Goal: Book appointment/travel/reservation

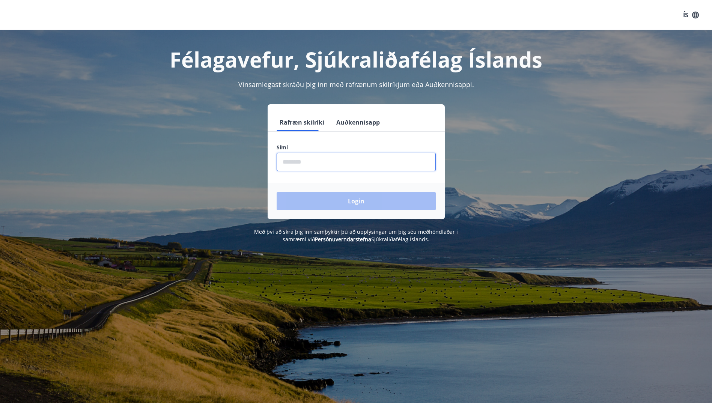
click at [299, 162] on input "phone" at bounding box center [356, 162] width 159 height 18
type input "********"
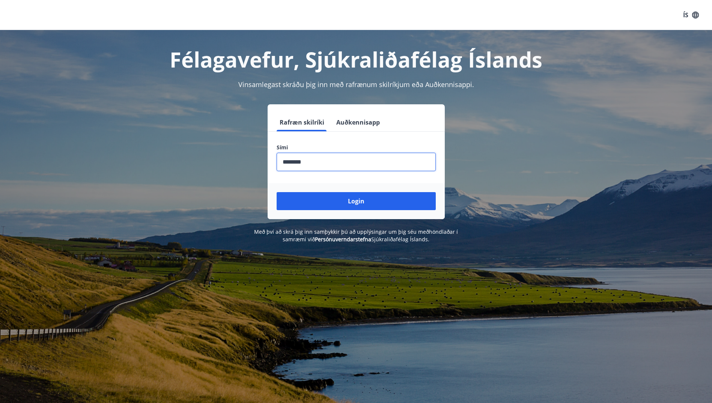
click at [361, 198] on button "Login" at bounding box center [356, 201] width 159 height 18
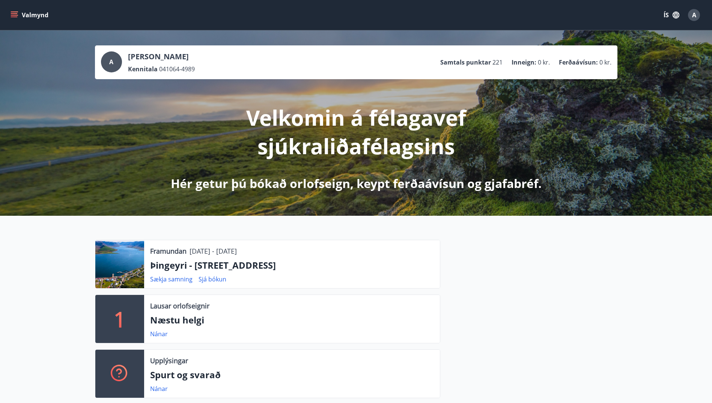
click at [134, 259] on div at bounding box center [119, 264] width 49 height 48
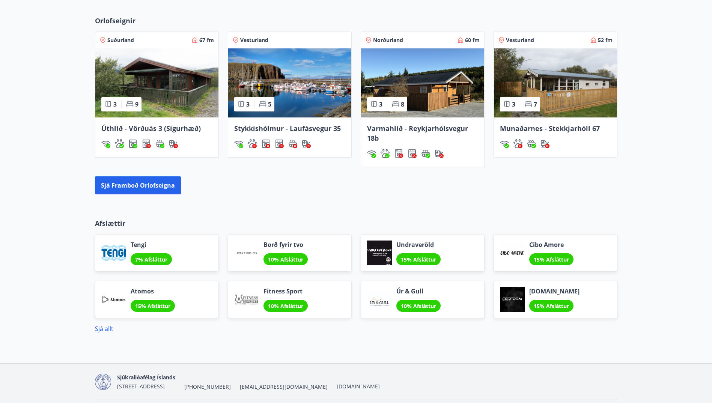
scroll to position [563, 0]
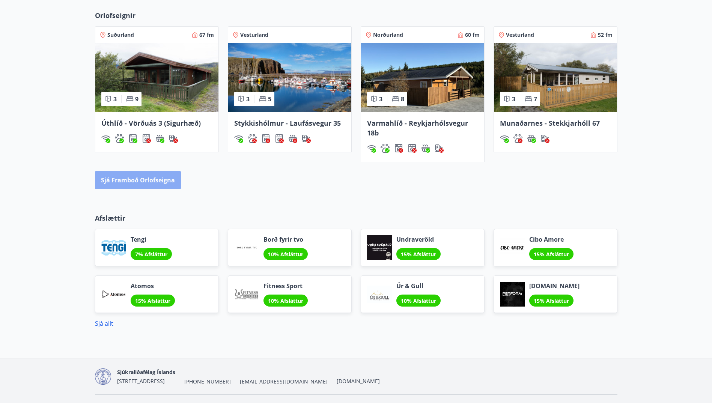
click at [163, 182] on button "Sjá framboð orlofseigna" at bounding box center [138, 180] width 86 height 18
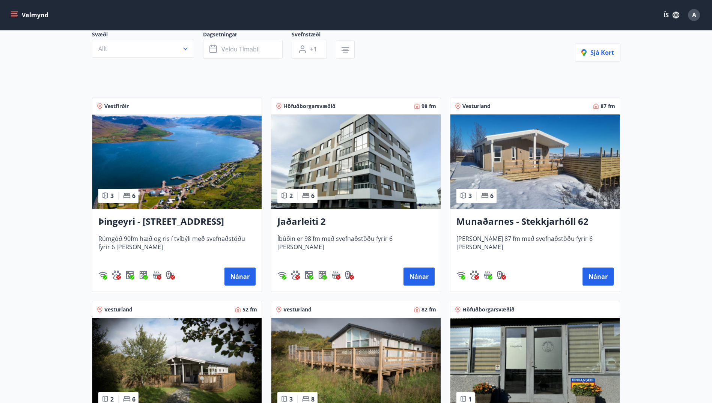
scroll to position [75, 0]
click at [240, 275] on button "Nánar" at bounding box center [239, 276] width 31 height 18
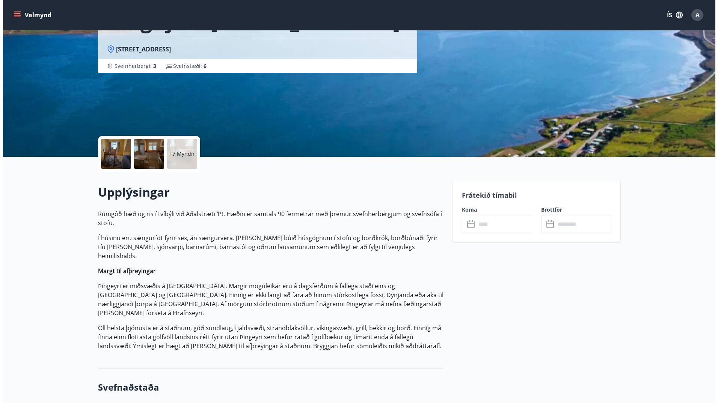
scroll to position [75, 0]
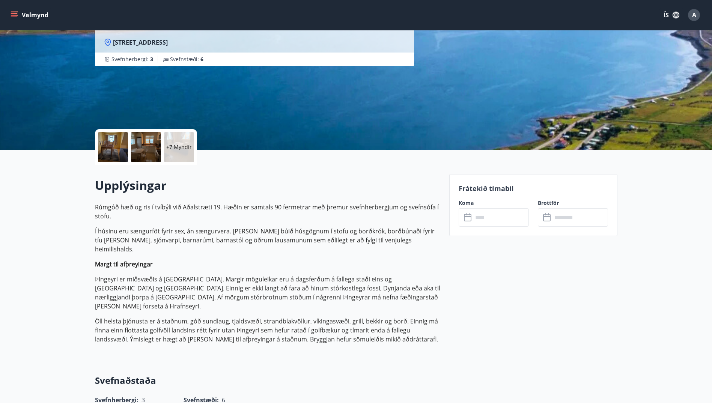
click at [184, 148] on p "+7 Myndir" at bounding box center [179, 147] width 26 height 8
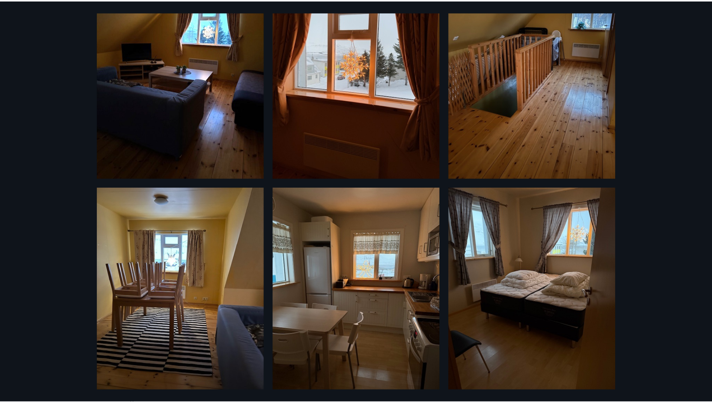
scroll to position [0, 0]
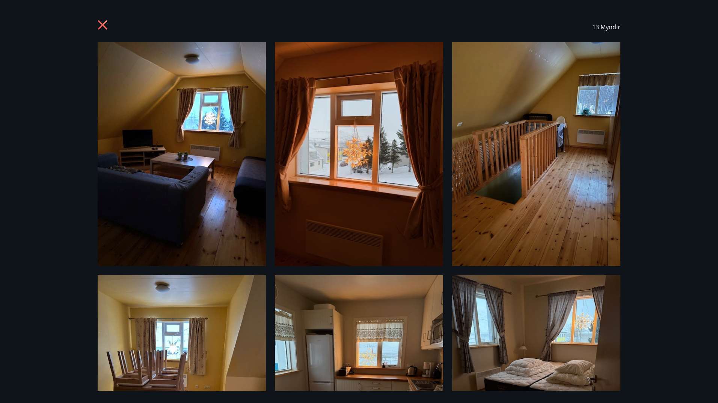
click at [100, 24] on icon at bounding box center [104, 26] width 12 height 12
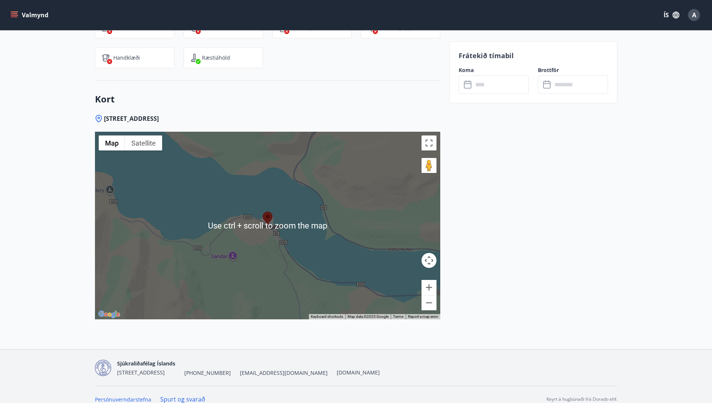
scroll to position [1066, 0]
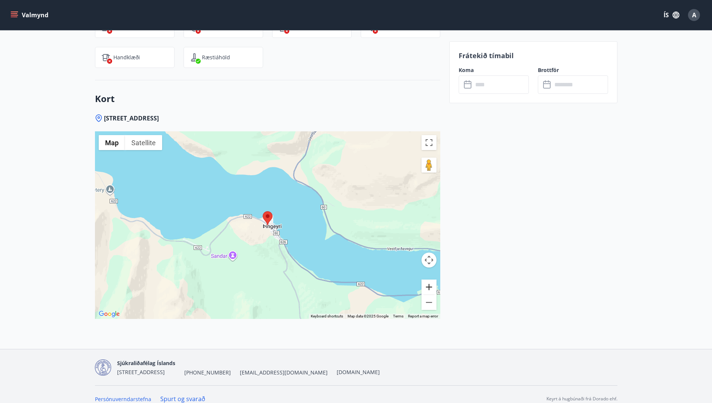
click at [429, 280] on button "Zoom in" at bounding box center [429, 287] width 15 height 15
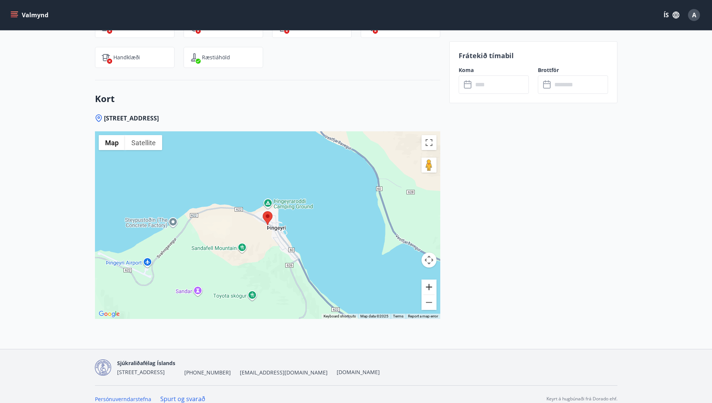
click at [427, 280] on button "Zoom in" at bounding box center [429, 287] width 15 height 15
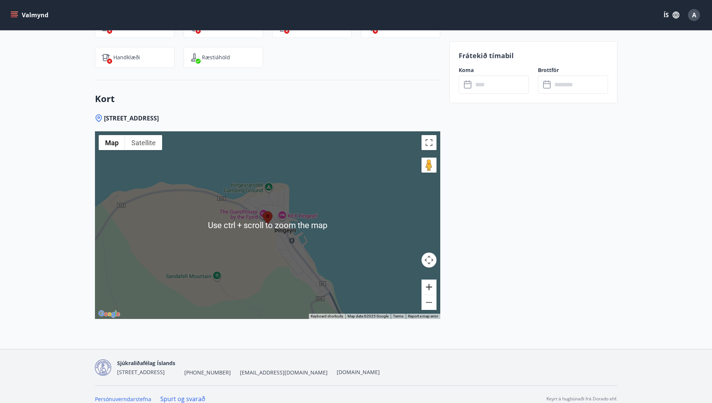
click at [427, 280] on button "Zoom in" at bounding box center [429, 287] width 15 height 15
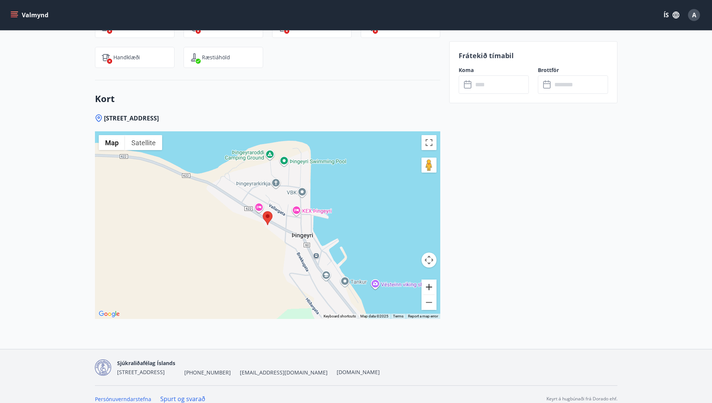
click at [427, 280] on button "Zoom in" at bounding box center [429, 287] width 15 height 15
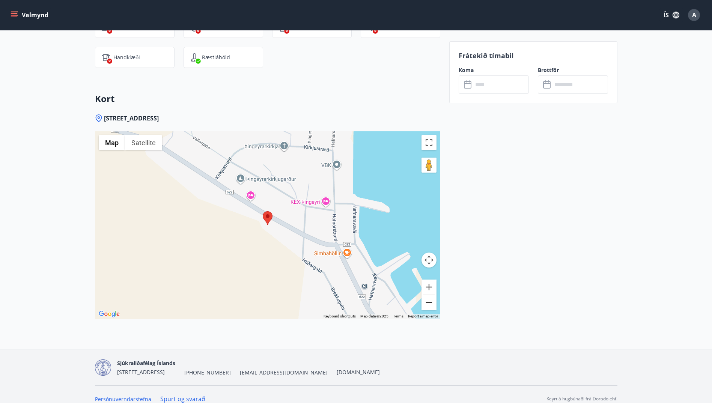
click at [426, 295] on button "Zoom out" at bounding box center [429, 302] width 15 height 15
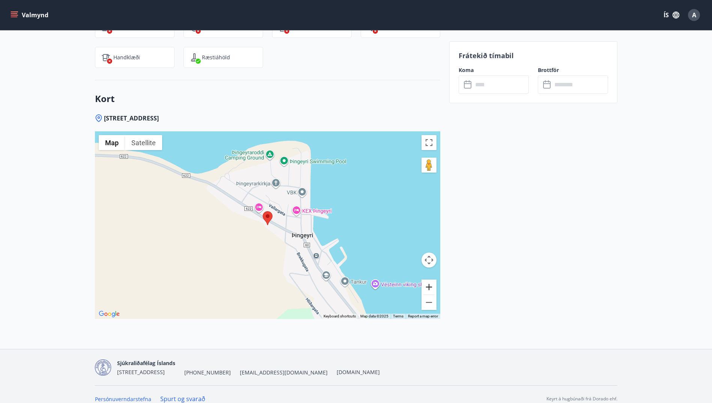
click at [431, 280] on button "Zoom in" at bounding box center [429, 287] width 15 height 15
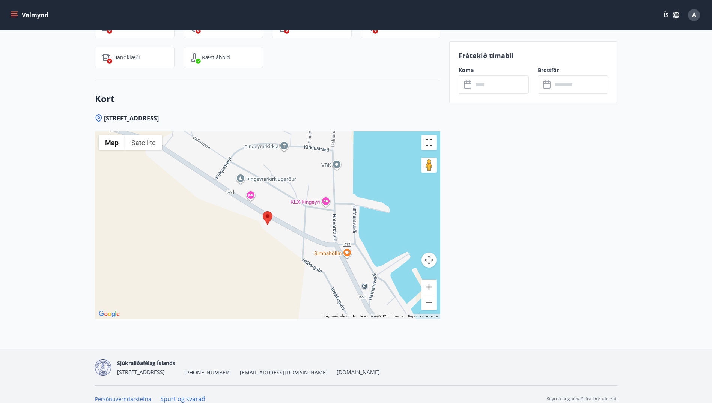
click at [431, 135] on button "Toggle fullscreen view" at bounding box center [429, 142] width 15 height 15
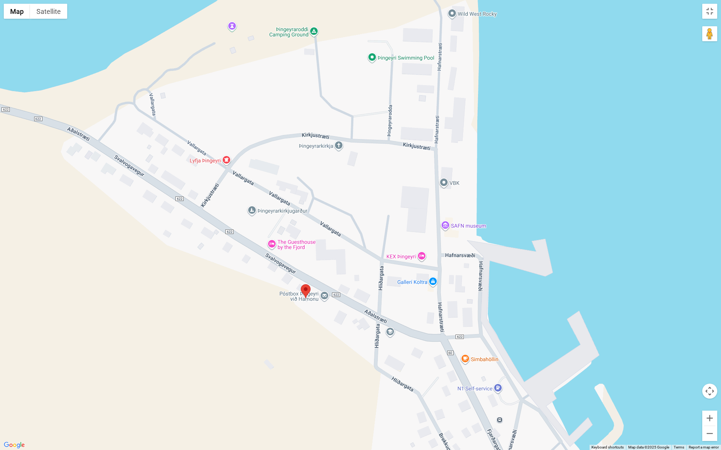
drag, startPoint x: 602, startPoint y: 177, endPoint x: 616, endPoint y: 279, distance: 102.4
click at [616, 279] on div at bounding box center [360, 225] width 721 height 450
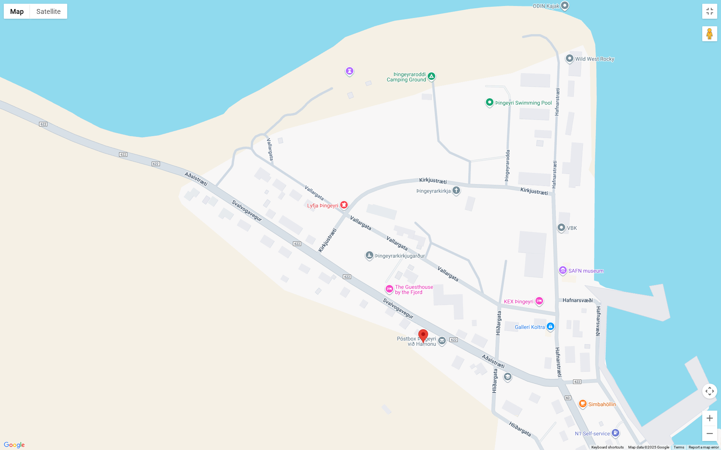
drag, startPoint x: 178, startPoint y: 257, endPoint x: 296, endPoint y: 300, distance: 125.0
click at [296, 302] on div at bounding box center [360, 225] width 721 height 450
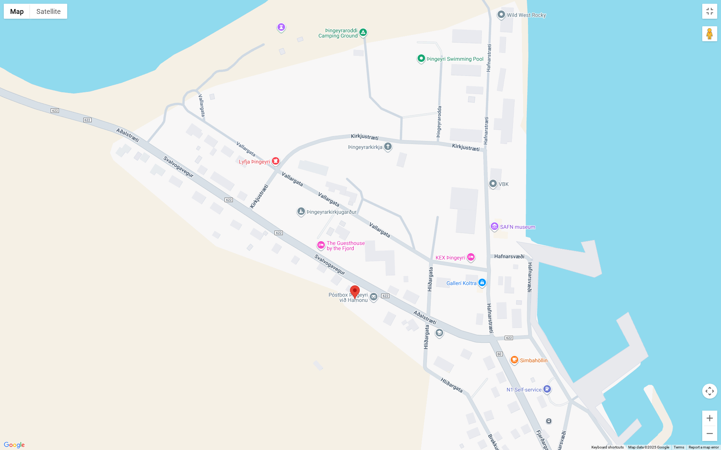
drag, startPoint x: 473, startPoint y: 378, endPoint x: 417, endPoint y: 330, distance: 73.7
click at [404, 334] on div at bounding box center [360, 225] width 721 height 450
click at [459, 257] on div at bounding box center [360, 225] width 721 height 450
click at [471, 257] on div "KEX Þingeyri KEX Þingeyri [STREET_ADDRESS] View on Google Maps" at bounding box center [360, 225] width 721 height 450
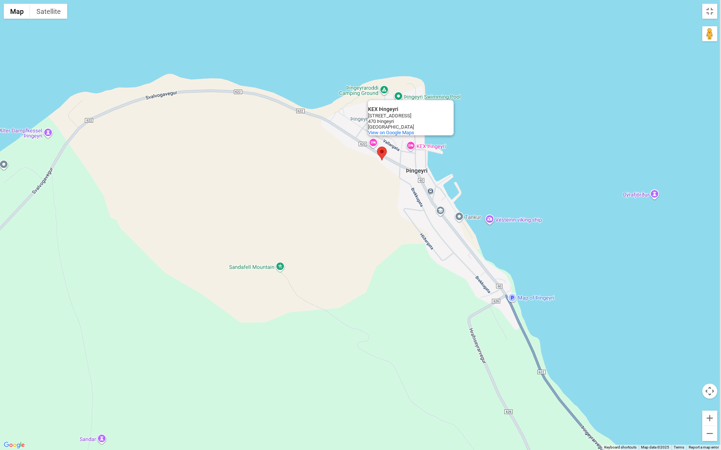
drag, startPoint x: 457, startPoint y: 312, endPoint x: 427, endPoint y: 163, distance: 151.6
click at [427, 157] on div "KEX Þingeyri KEX Þingeyri [STREET_ADDRESS] View on Google Maps" at bounding box center [360, 225] width 721 height 450
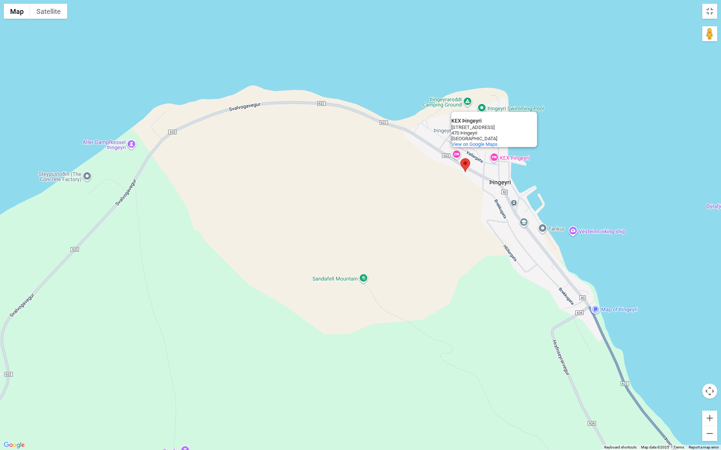
drag, startPoint x: 191, startPoint y: 254, endPoint x: 275, endPoint y: 266, distance: 84.6
click at [275, 266] on div "KEX Þingeyri KEX Þingeyri [STREET_ADDRESS] View on Google Maps" at bounding box center [360, 225] width 721 height 450
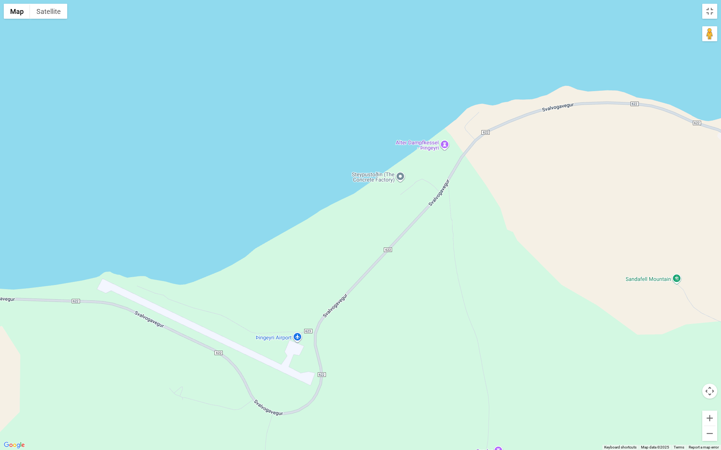
drag, startPoint x: 239, startPoint y: 266, endPoint x: 556, endPoint y: 270, distance: 316.8
click at [555, 267] on div "KEX Þingeyri KEX Þingeyri [STREET_ADDRESS] View on Google Maps" at bounding box center [360, 225] width 721 height 450
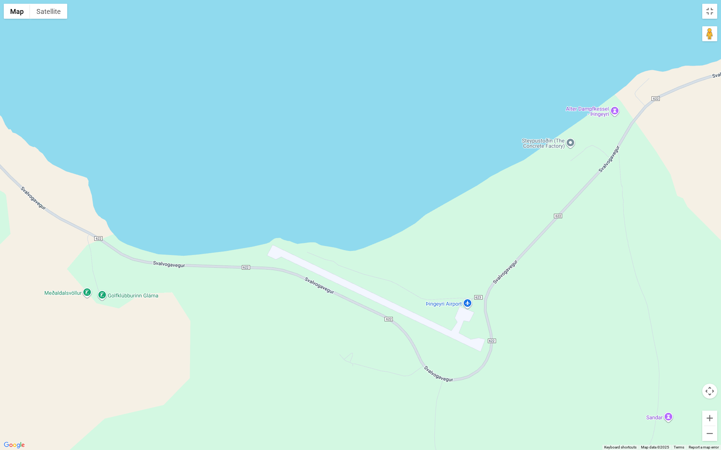
drag, startPoint x: 303, startPoint y: 302, endPoint x: 436, endPoint y: 290, distance: 133.8
click at [477, 270] on div "KEX Þingeyri KEX Þingeyri [STREET_ADDRESS] View on Google Maps" at bounding box center [360, 225] width 721 height 450
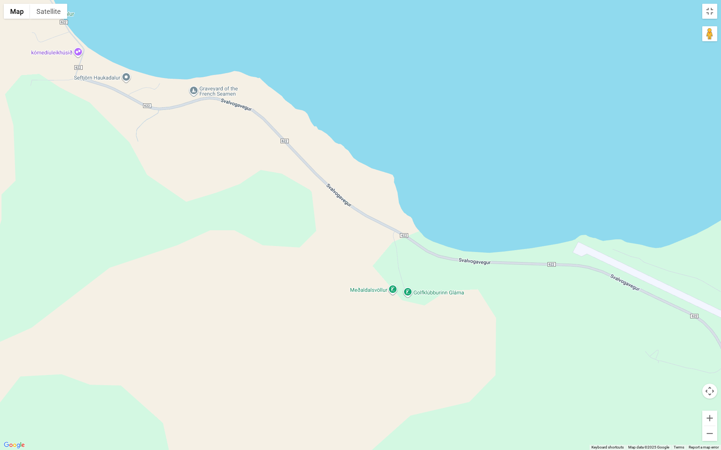
drag, startPoint x: 267, startPoint y: 304, endPoint x: 557, endPoint y: 302, distance: 289.4
click at [558, 301] on div "KEX Þingeyri KEX Þingeyri [STREET_ADDRESS] View on Google Maps" at bounding box center [360, 225] width 721 height 450
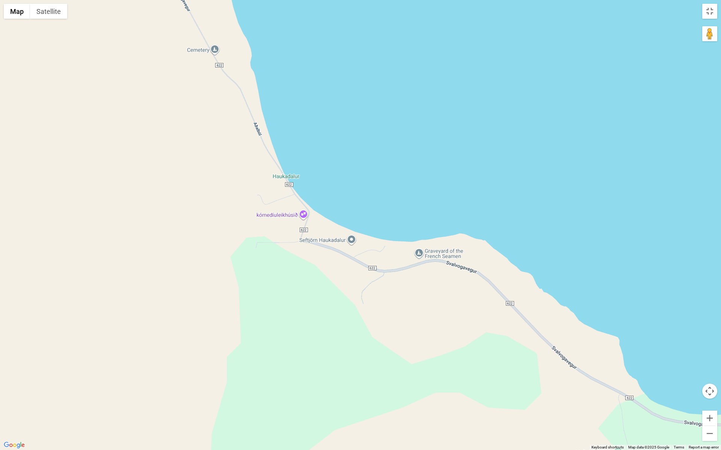
drag, startPoint x: 101, startPoint y: 240, endPoint x: 323, endPoint y: 375, distance: 260.3
click at [317, 383] on div "KEX Þingeyri KEX Þingeyri [STREET_ADDRESS] View on Google Maps" at bounding box center [360, 225] width 721 height 450
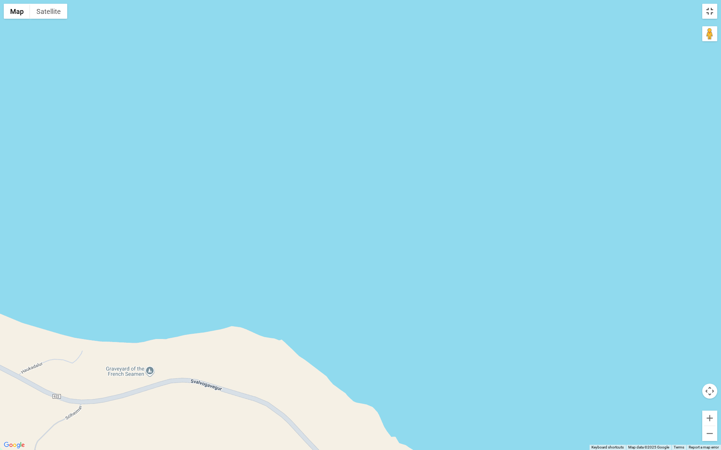
click at [707, 8] on button "Toggle fullscreen view" at bounding box center [709, 11] width 15 height 15
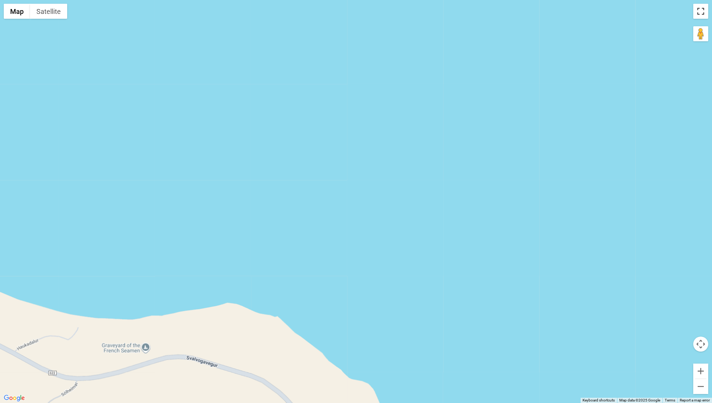
scroll to position [15, 0]
